Goal: Find specific page/section: Find specific page/section

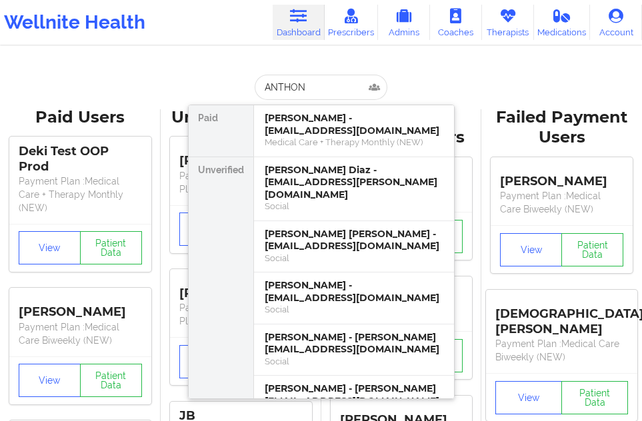
type input "[PERSON_NAME]"
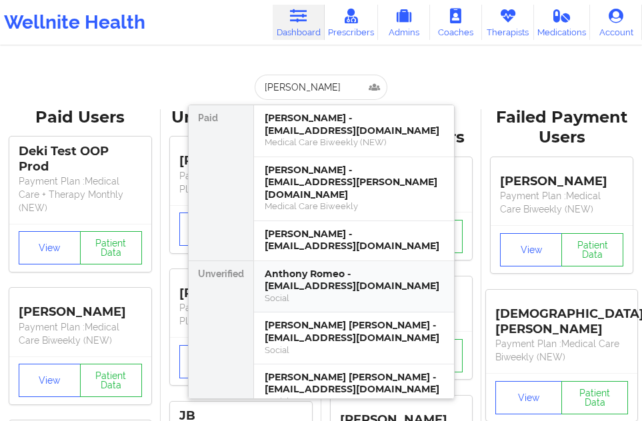
click at [329, 268] on div "Anthony Romeo - [EMAIL_ADDRESS][DOMAIN_NAME]" at bounding box center [354, 280] width 179 height 25
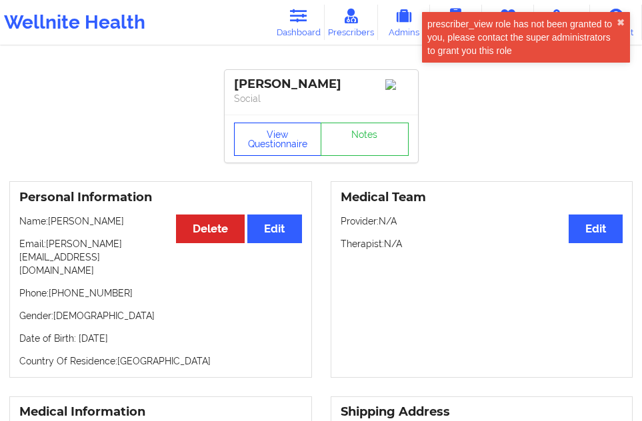
click at [266, 143] on button "View Questionnaire" at bounding box center [278, 139] width 88 height 33
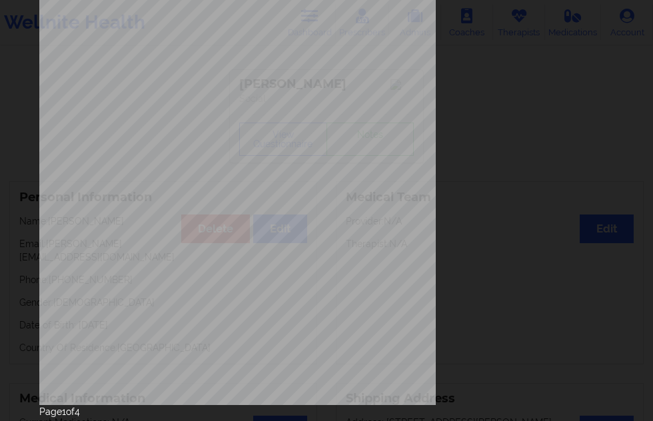
scroll to position [215, 0]
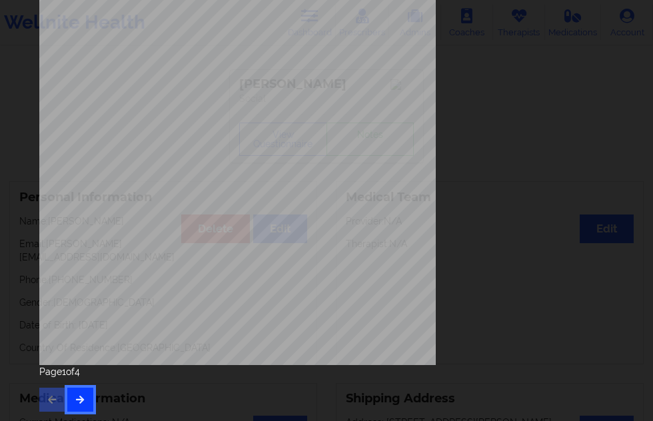
click at [87, 397] on button "button" at bounding box center [80, 400] width 26 height 24
click at [83, 395] on icon "button" at bounding box center [80, 399] width 11 height 8
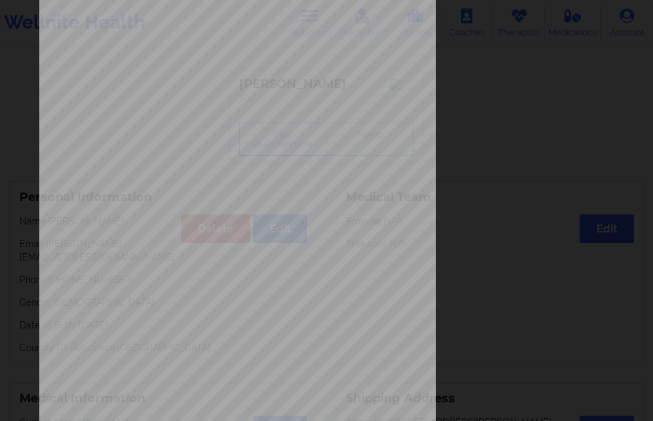
scroll to position [133, 0]
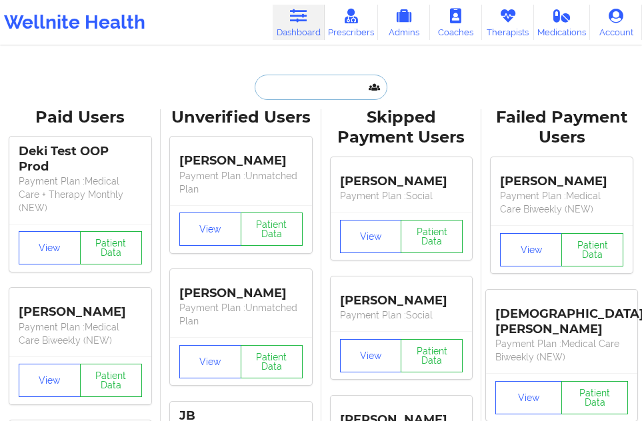
click at [283, 93] on input "text" at bounding box center [321, 87] width 132 height 25
